Goal: Task Accomplishment & Management: Use online tool/utility

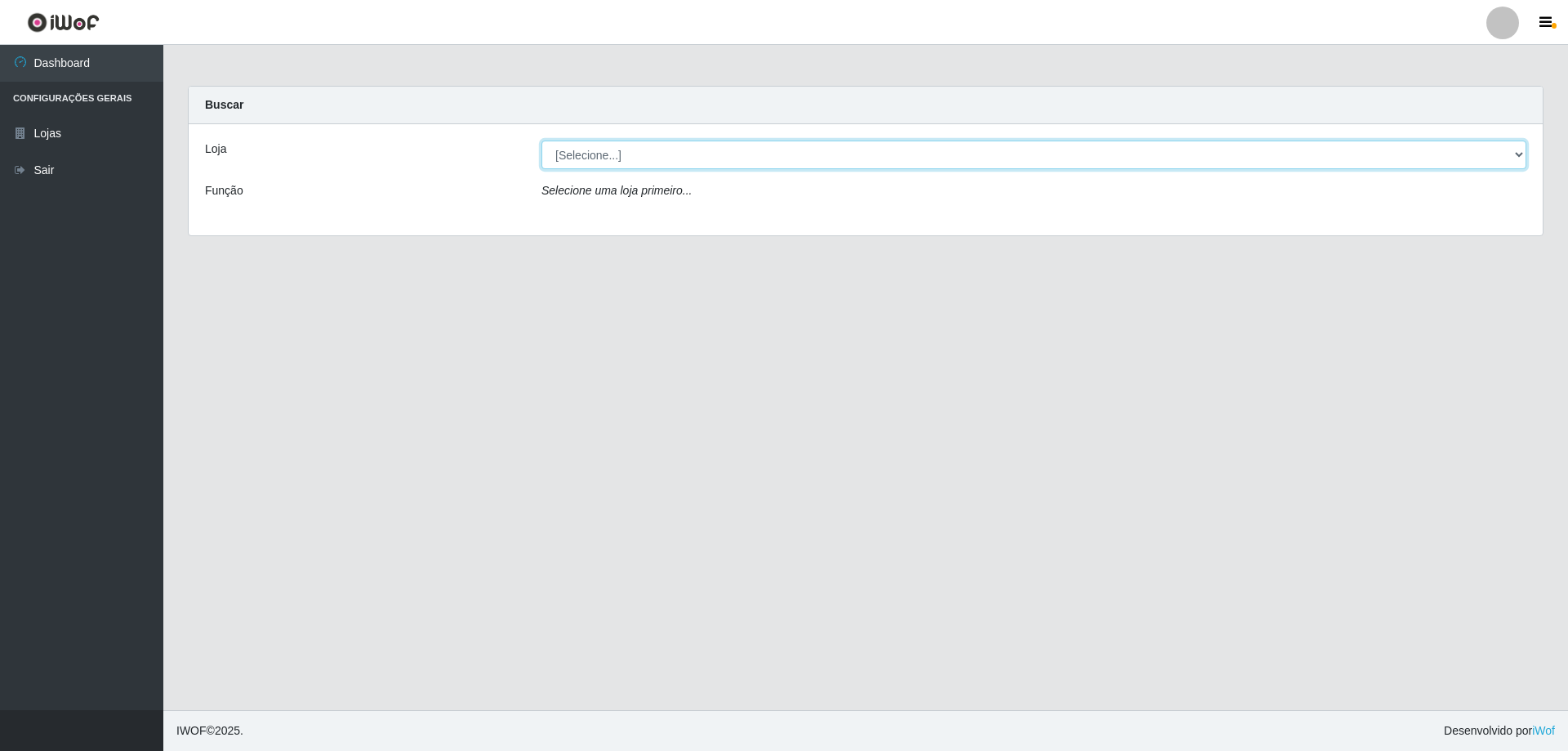
click at [595, 159] on select "[Selecione...] Atacado Vem - [STREET_ADDRESS]" at bounding box center [1033, 155] width 985 height 28
select select "461"
click at [541, 141] on select "[Selecione...] Atacado Vem - [STREET_ADDRESS]" at bounding box center [1033, 155] width 985 height 28
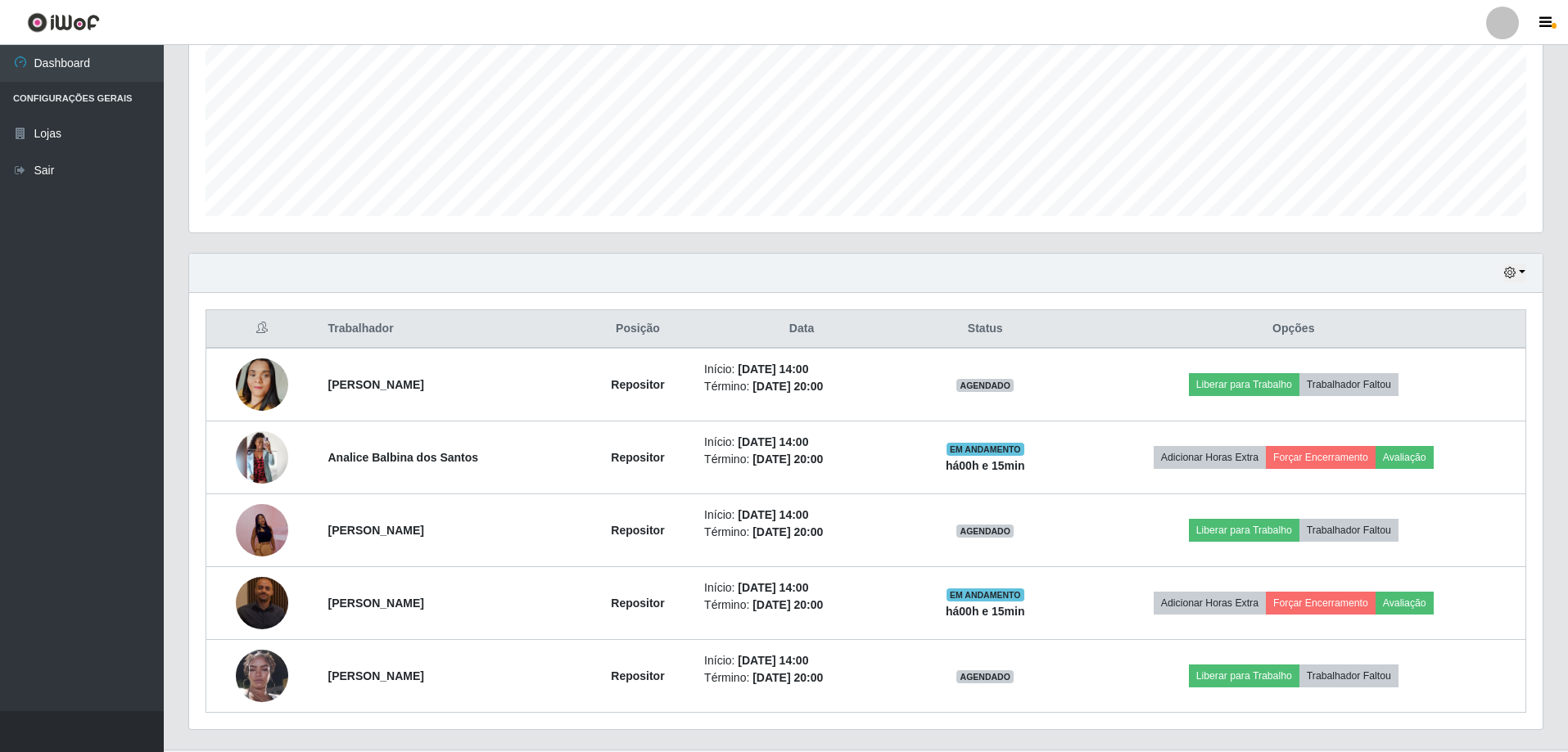
scroll to position [407, 0]
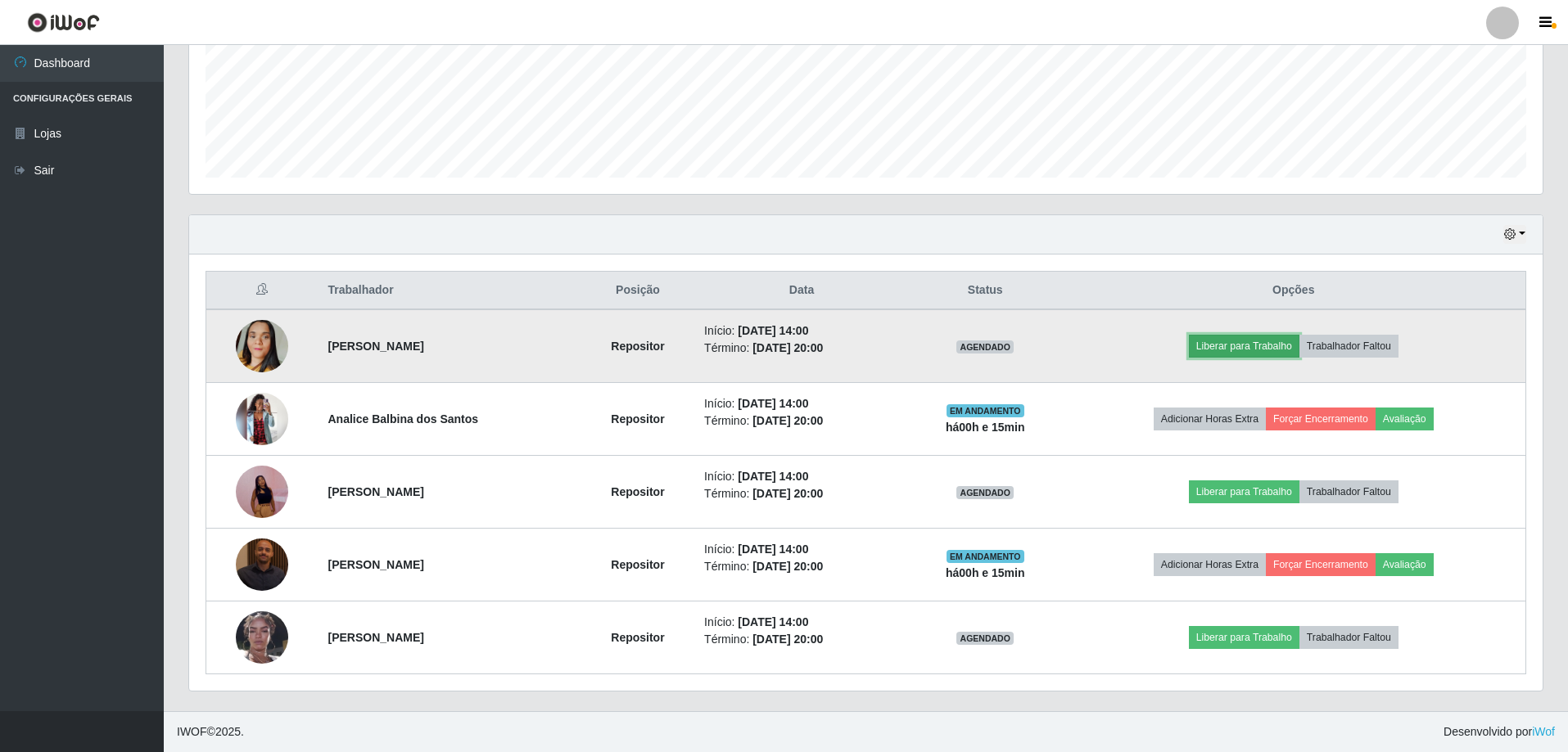
click at [1237, 354] on button "Liberar para Trabalho" at bounding box center [1244, 346] width 111 height 23
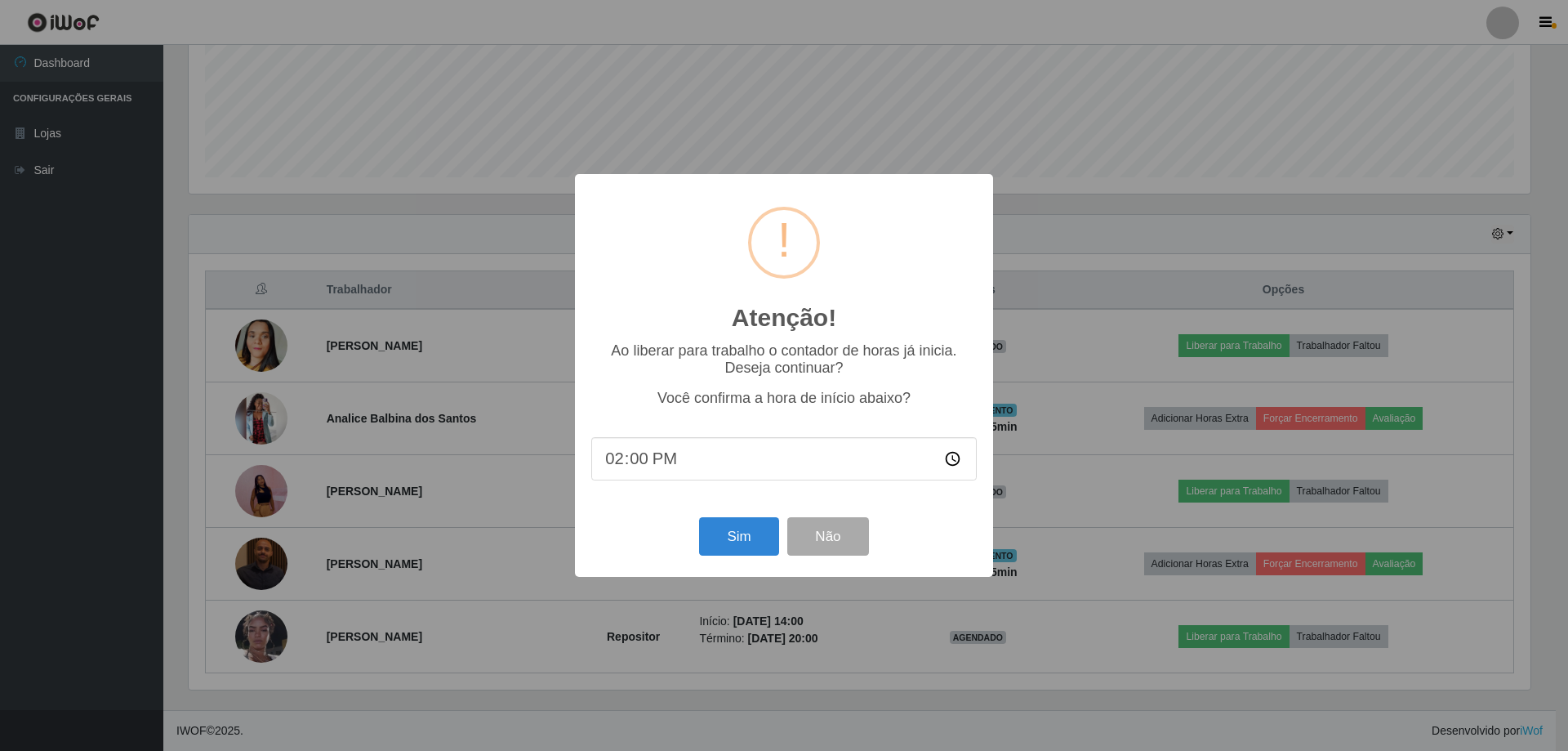
click at [648, 460] on input "14:00" at bounding box center [784, 459] width 386 height 43
click at [641, 460] on input "14:00" at bounding box center [784, 459] width 386 height 43
type input "14:15"
click at [735, 547] on button "Sim" at bounding box center [738, 536] width 79 height 39
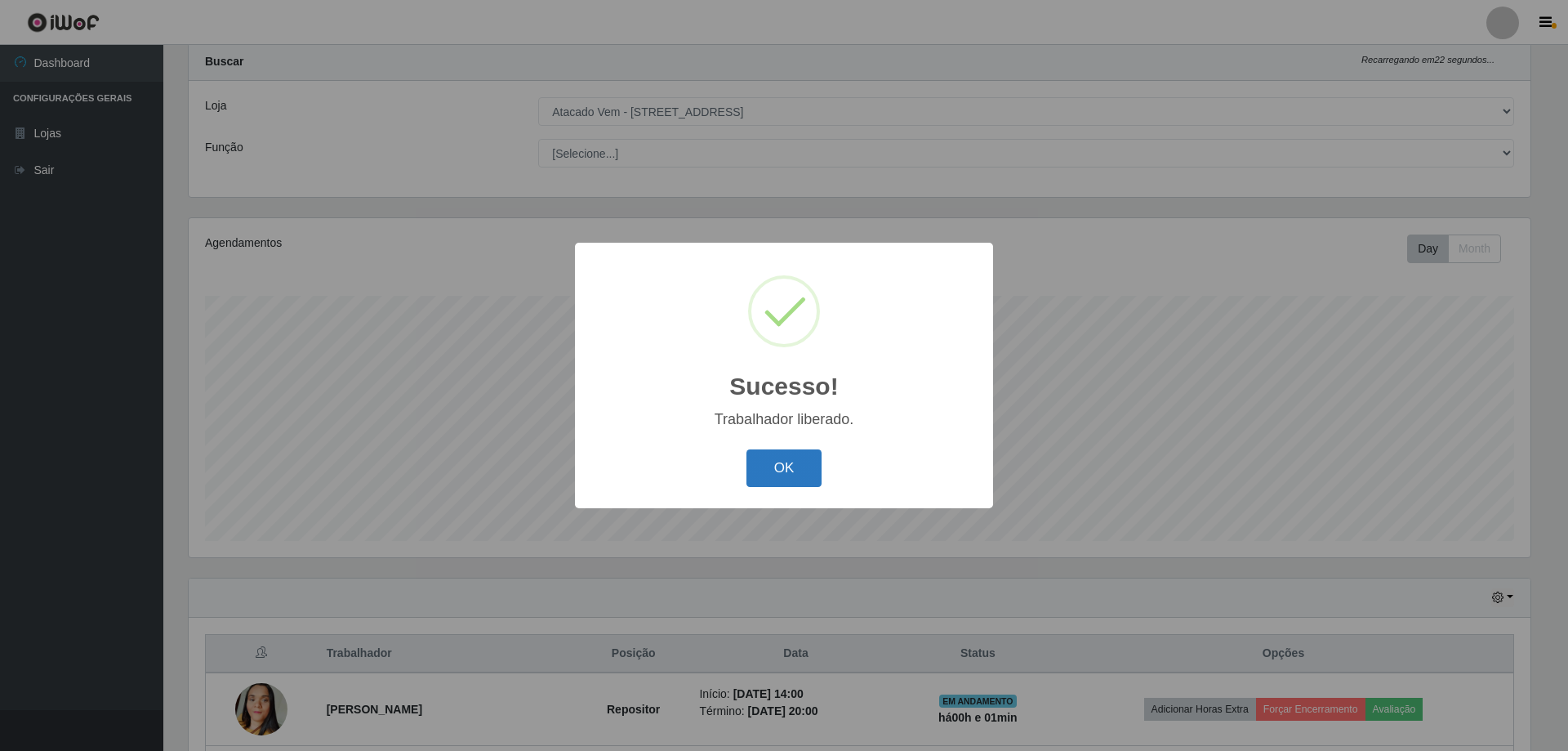
click at [764, 474] on button "OK" at bounding box center [784, 468] width 76 height 39
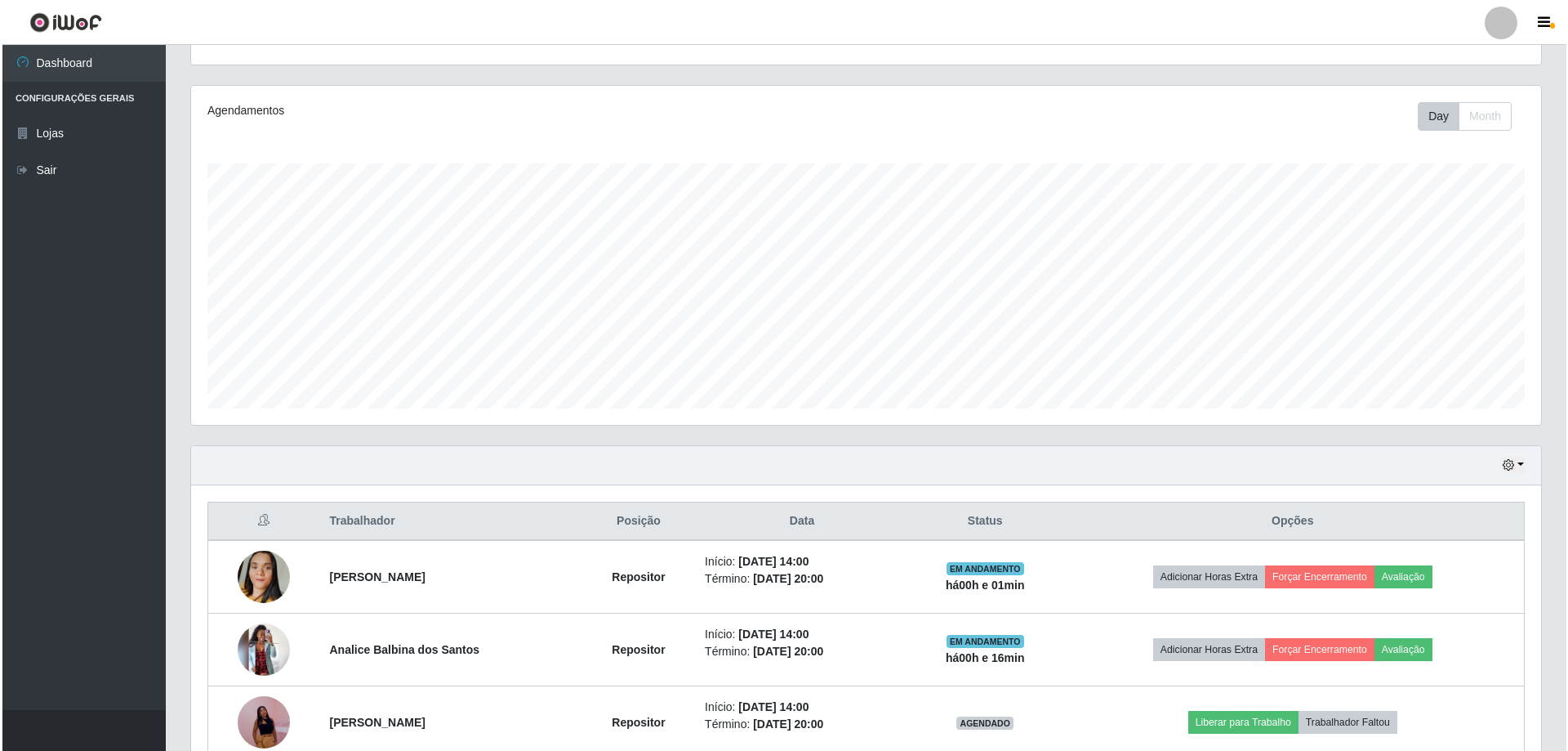
scroll to position [407, 0]
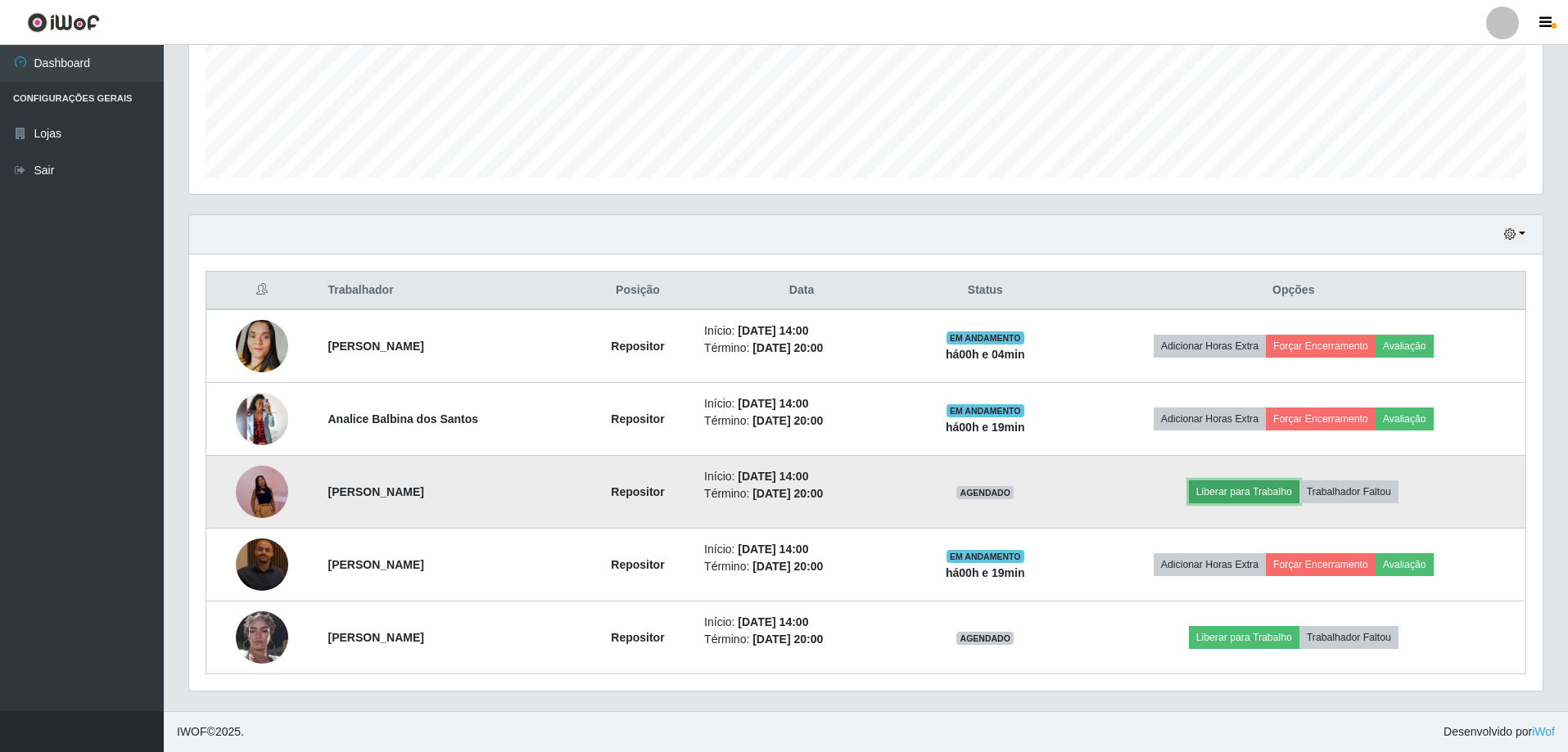
click at [1252, 492] on button "Liberar para Trabalho" at bounding box center [1244, 491] width 111 height 23
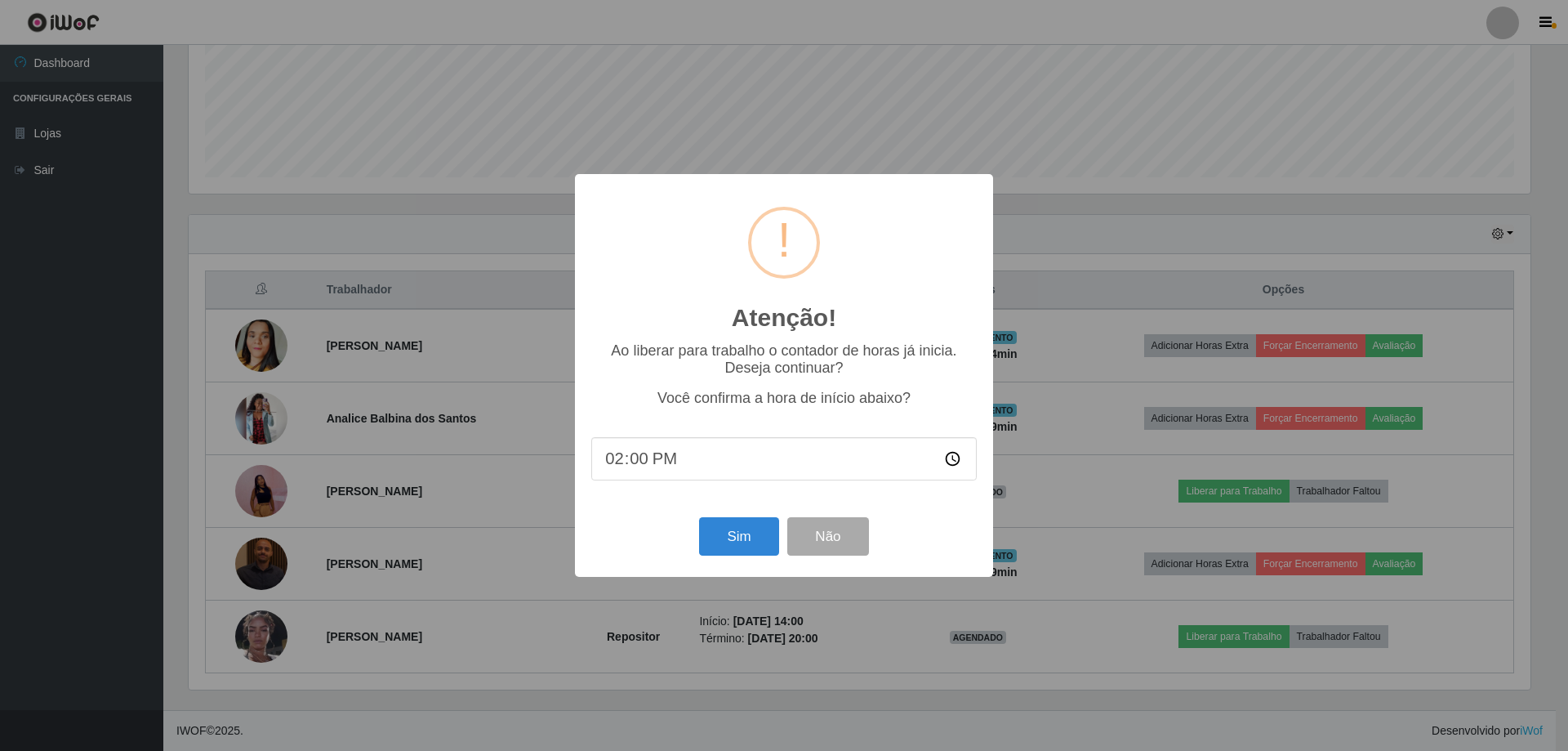
click at [639, 463] on input "14:00" at bounding box center [784, 459] width 386 height 43
type input "14:19"
click at [750, 536] on button "Sim" at bounding box center [738, 536] width 79 height 39
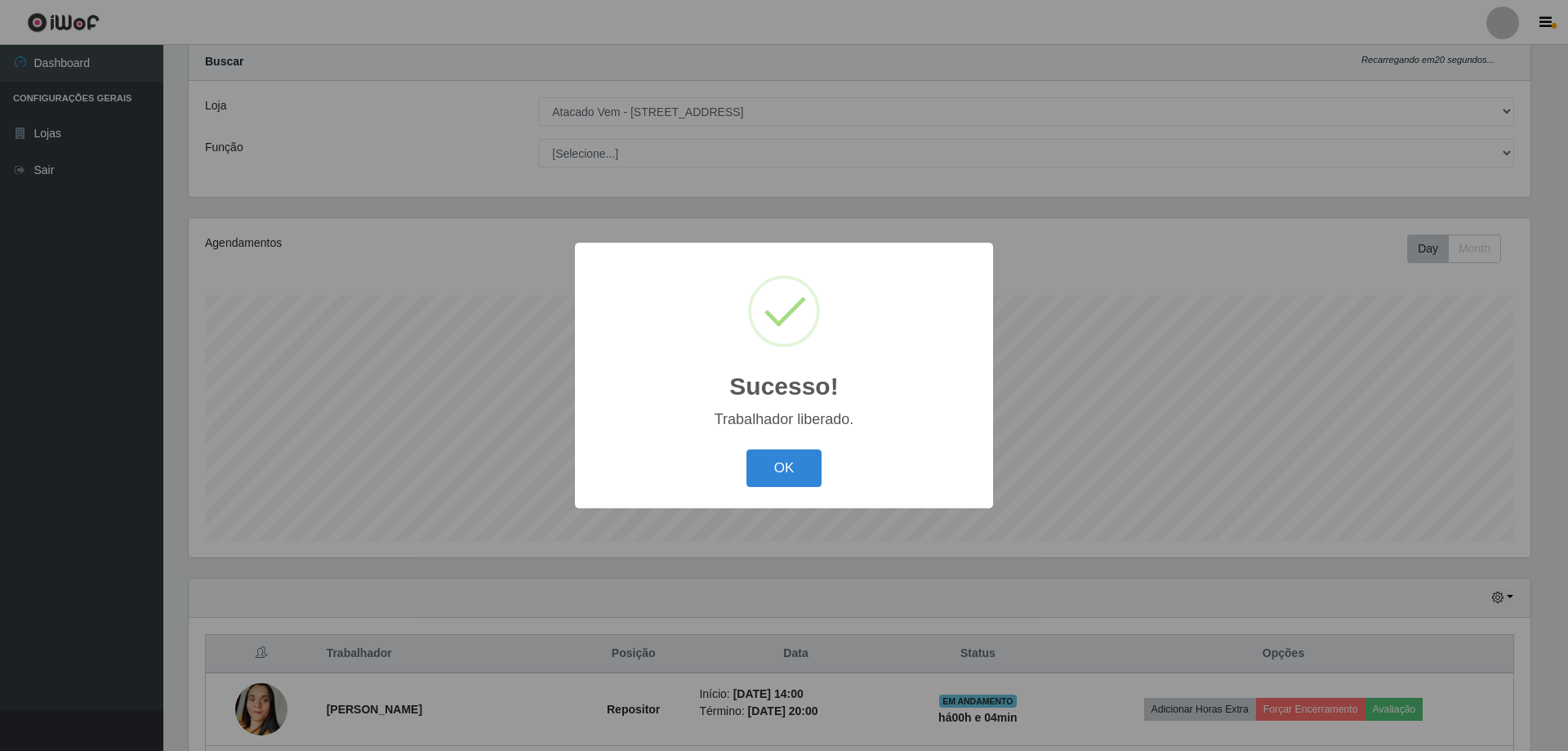
drag, startPoint x: 742, startPoint y: 497, endPoint x: 730, endPoint y: 525, distance: 30.5
drag, startPoint x: 730, startPoint y: 525, endPoint x: 825, endPoint y: 455, distance: 118.0
click at [633, 426] on div "Trabalhador liberado." at bounding box center [784, 420] width 386 height 17
click at [792, 474] on button "OK" at bounding box center [784, 468] width 76 height 39
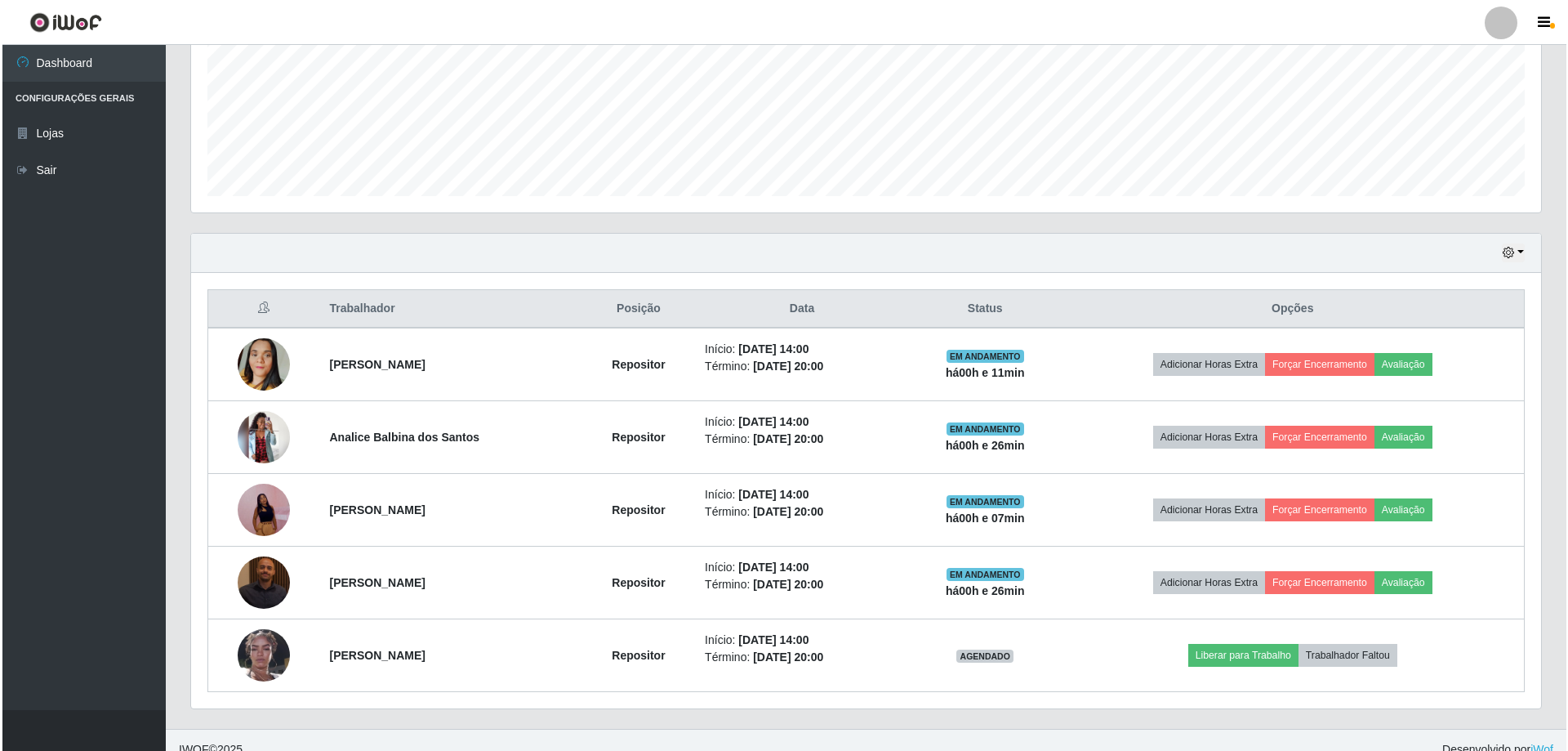
scroll to position [407, 0]
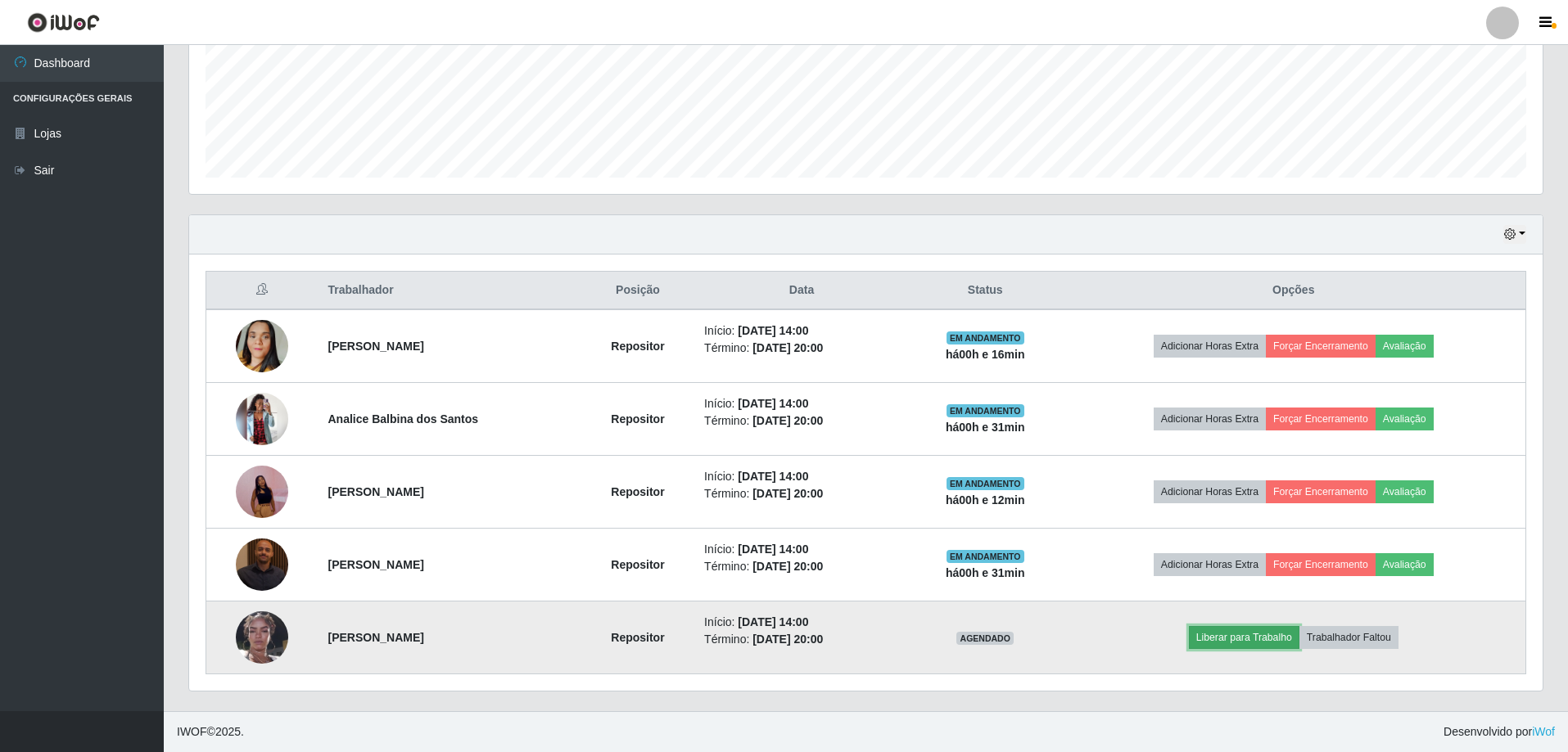
click at [1239, 633] on button "Liberar para Trabalho" at bounding box center [1244, 638] width 111 height 23
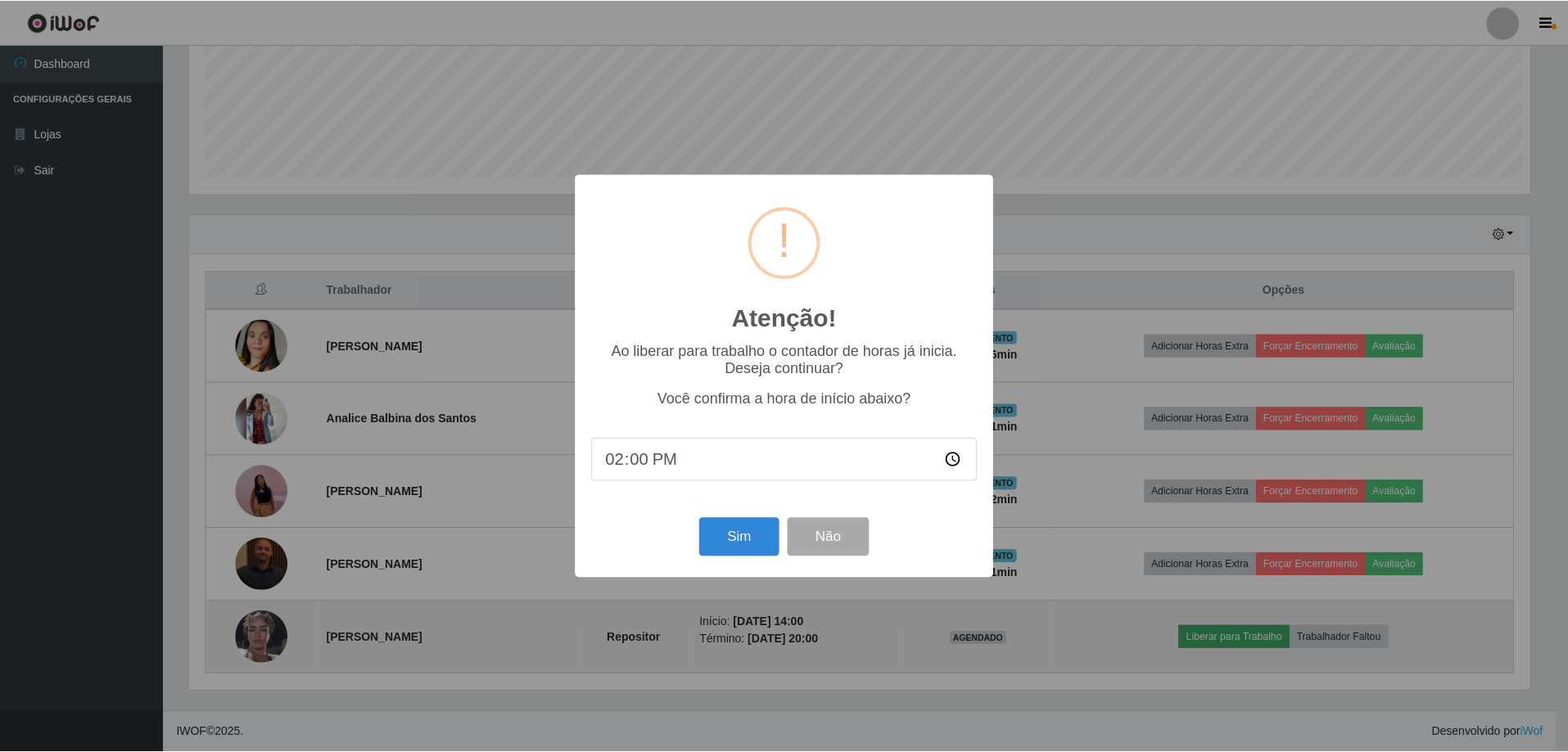
scroll to position [339, 1345]
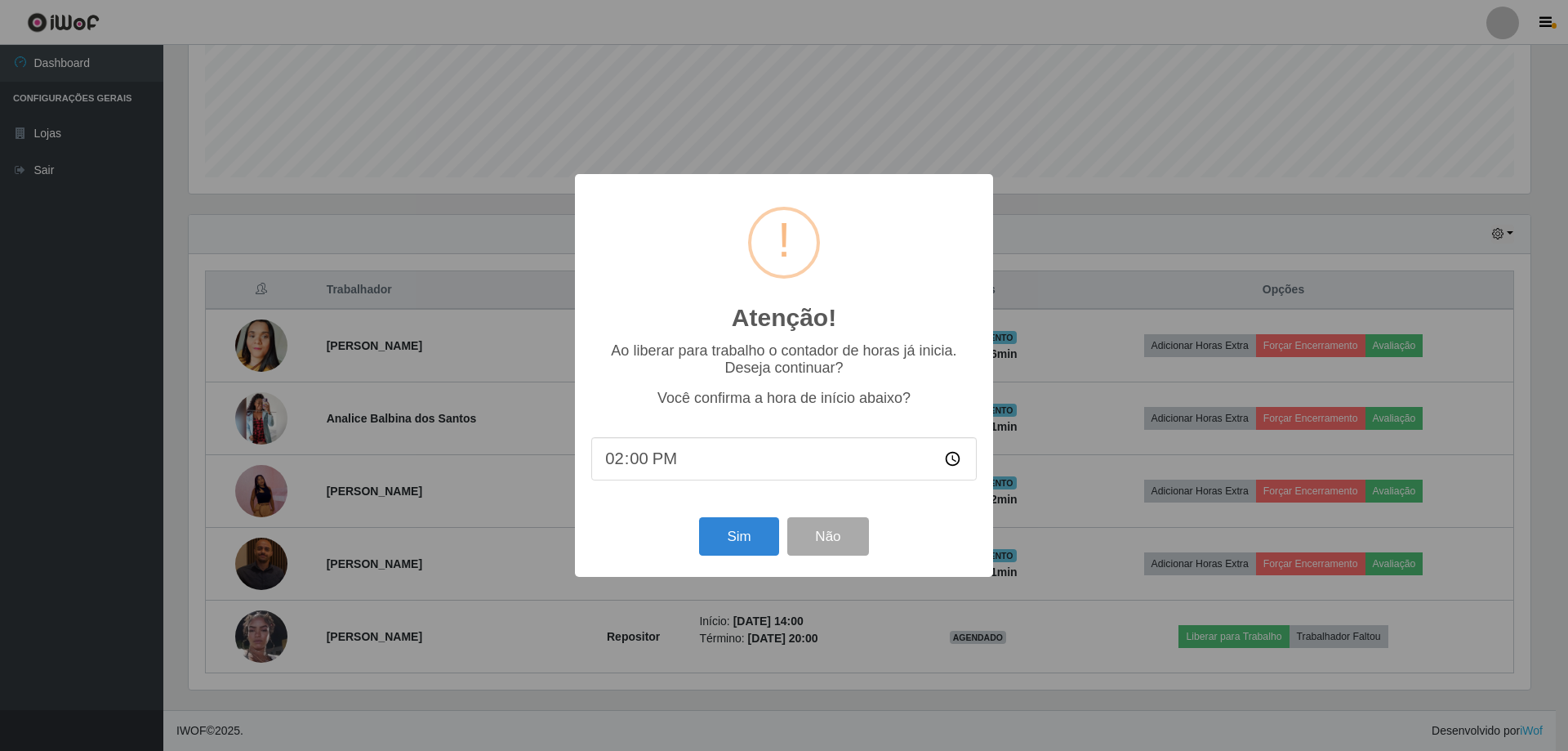
click at [631, 459] on input "14:00" at bounding box center [784, 459] width 386 height 43
type input "14:31"
click at [744, 528] on button "Sim" at bounding box center [738, 536] width 79 height 39
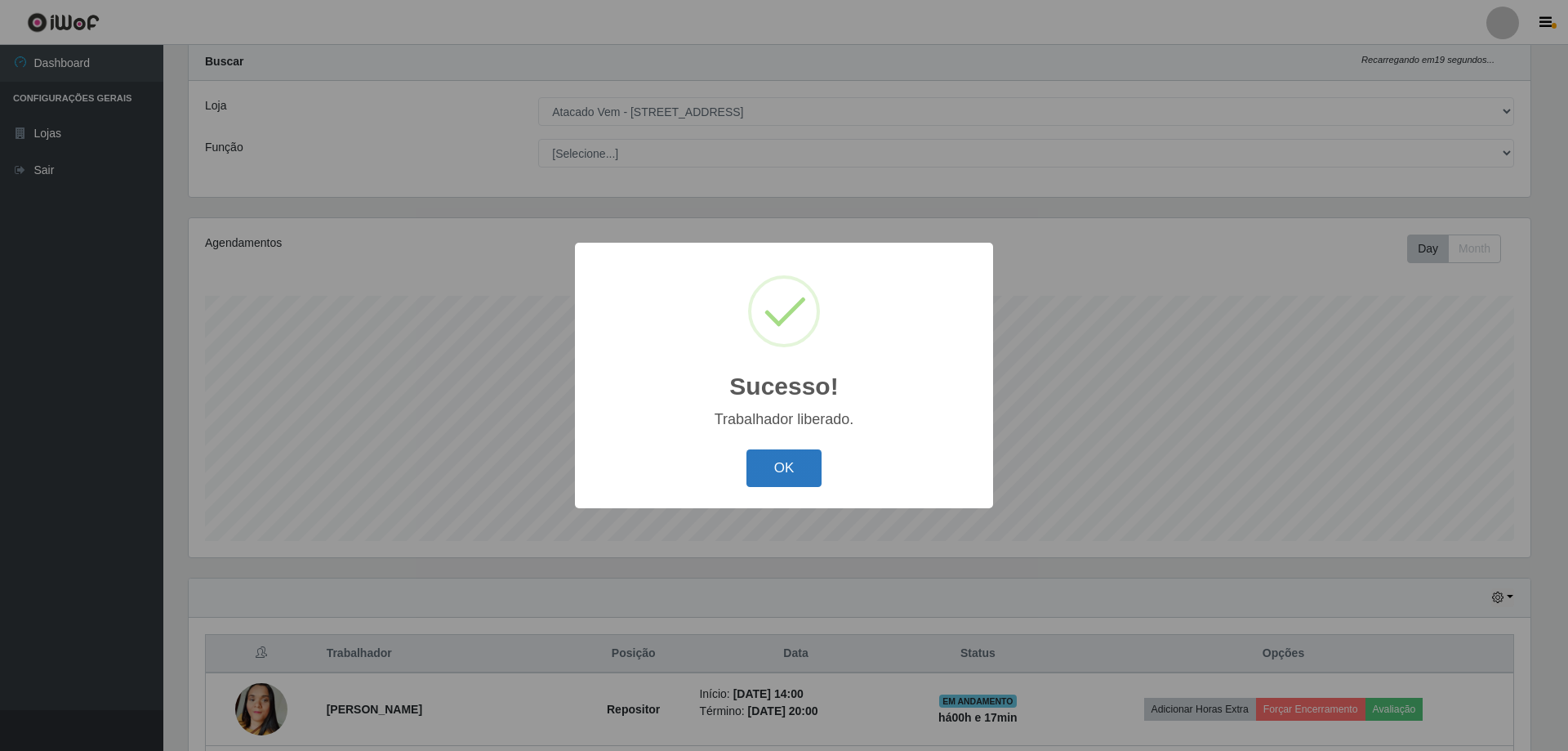
click at [785, 471] on button "OK" at bounding box center [784, 468] width 76 height 39
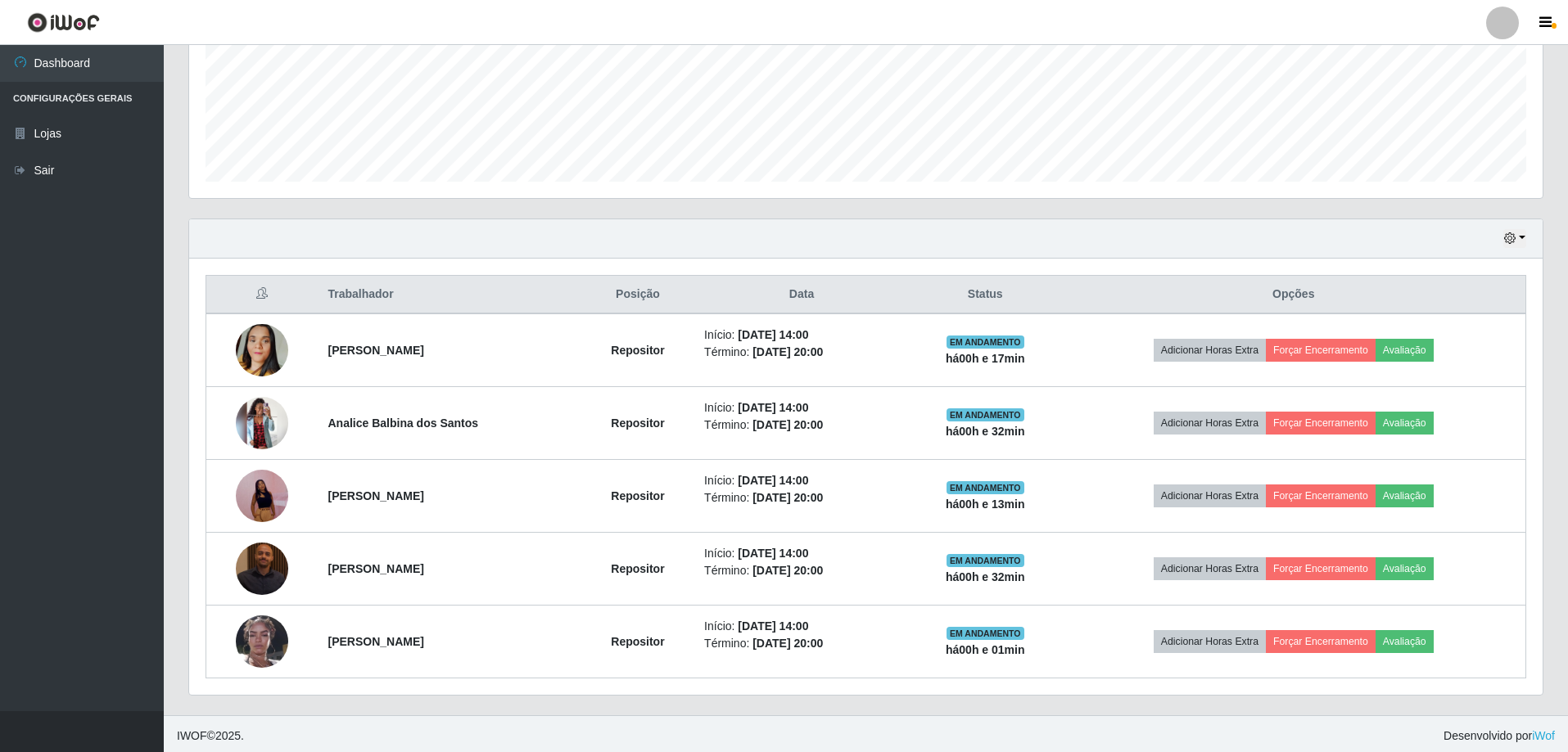
scroll to position [407, 0]
